Goal: Task Accomplishment & Management: Use online tool/utility

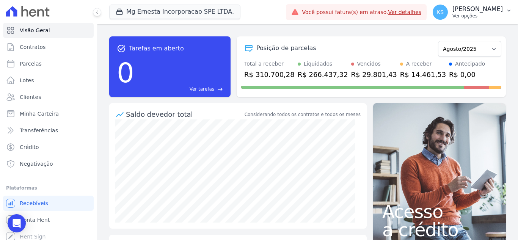
click at [481, 13] on p "Ver opções" at bounding box center [477, 16] width 50 height 6
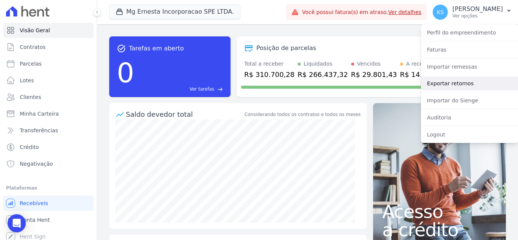
click at [444, 86] on link "Exportar retornos" at bounding box center [469, 84] width 97 height 14
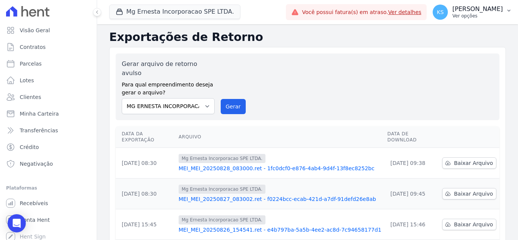
click at [491, 9] on p "[PERSON_NAME]" at bounding box center [477, 9] width 50 height 8
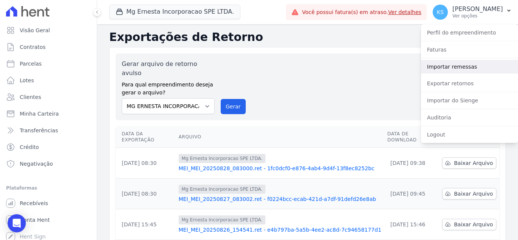
click at [464, 69] on link "Importar remessas" at bounding box center [469, 67] width 97 height 14
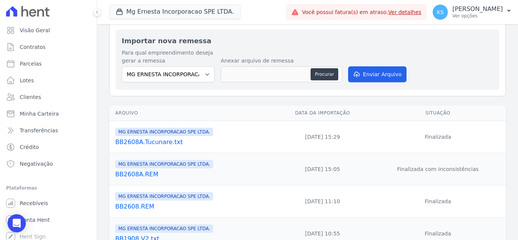
scroll to position [38, 0]
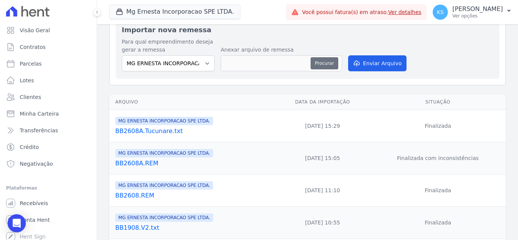
click at [323, 63] on button "Procurar" at bounding box center [323, 63] width 27 height 12
type input "BB2908.REM"
click at [371, 65] on button "Enviar Arquivo" at bounding box center [377, 63] width 58 height 16
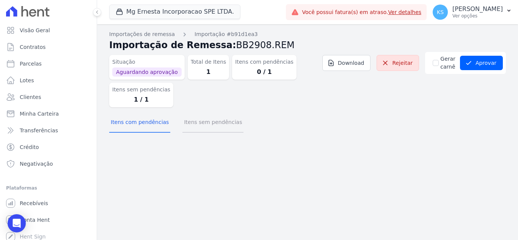
click at [202, 127] on button "Itens sem pendências" at bounding box center [212, 123] width 61 height 20
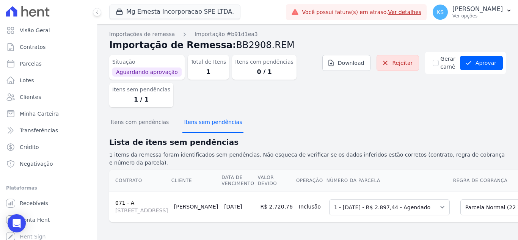
scroll to position [26, 0]
click at [379, 199] on select "Selecione uma 1 - [DATE] - R$ 2.897,44 - Agendado 2 - [DATE] - R$ 2.897,44 - Ag…" at bounding box center [389, 207] width 121 height 16
click at [442, 113] on div "Itens com pendências Itens sem pendências" at bounding box center [307, 122] width 397 height 19
click at [478, 55] on button "Aprovar" at bounding box center [481, 62] width 43 height 14
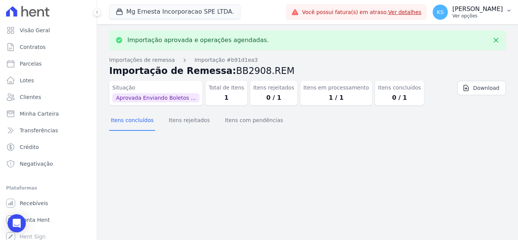
click at [489, 9] on p "[PERSON_NAME]" at bounding box center [477, 9] width 50 height 8
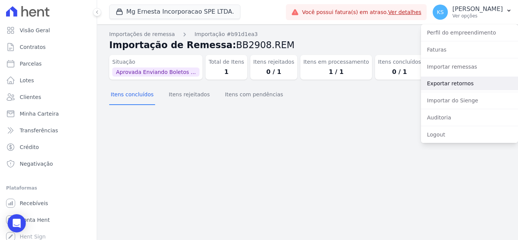
click at [460, 82] on link "Exportar retornos" at bounding box center [469, 84] width 97 height 14
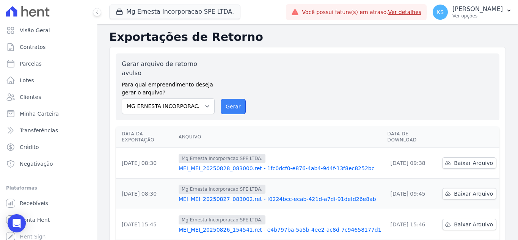
click at [231, 99] on button "Gerar" at bounding box center [233, 106] width 25 height 15
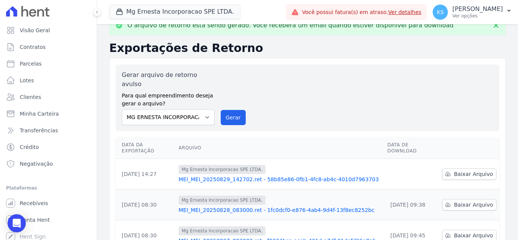
scroll to position [38, 0]
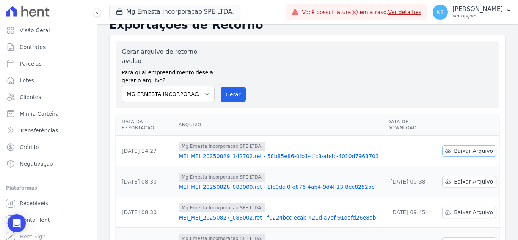
click at [475, 147] on span "Baixar Arquivo" at bounding box center [473, 151] width 39 height 8
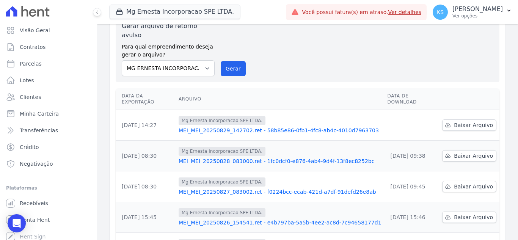
scroll to position [12, 0]
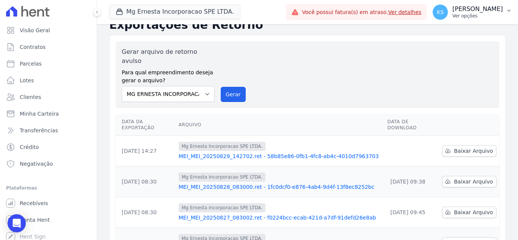
click at [481, 16] on p "Ver opções" at bounding box center [477, 16] width 50 height 6
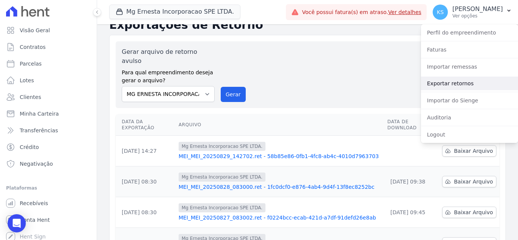
click at [454, 81] on link "Exportar retornos" at bounding box center [469, 84] width 97 height 14
